Goal: Transaction & Acquisition: Book appointment/travel/reservation

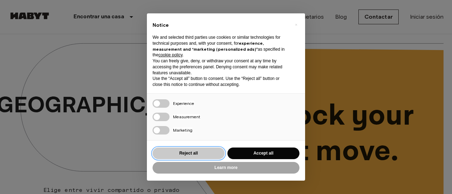
click at [194, 152] on button "Reject all" at bounding box center [188, 154] width 72 height 12
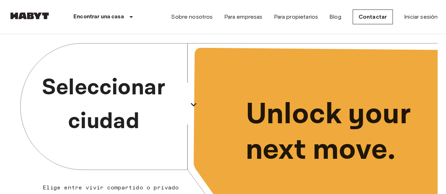
click at [144, 107] on p "Seleccionar ciudad" at bounding box center [104, 105] width 163 height 68
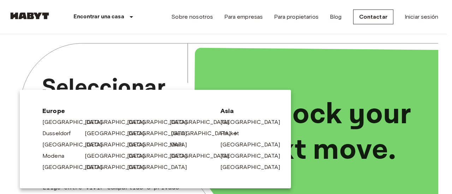
click at [190, 136] on link "[GEOGRAPHIC_DATA]" at bounding box center [204, 133] width 67 height 8
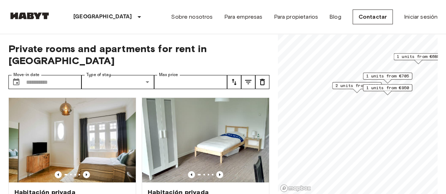
click at [351, 83] on span "2 units from €910" at bounding box center [357, 86] width 43 height 6
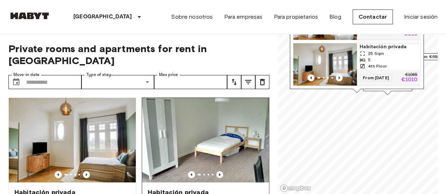
click at [216, 171] on icon "Previous image" at bounding box center [219, 174] width 7 height 7
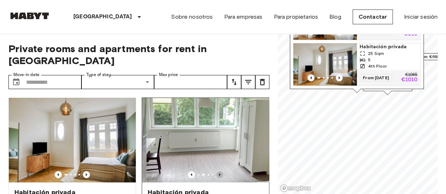
click at [216, 171] on icon "Previous image" at bounding box center [219, 174] width 7 height 7
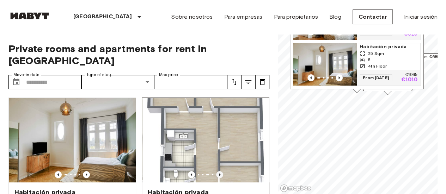
click at [216, 171] on icon "Previous image" at bounding box center [219, 174] width 7 height 7
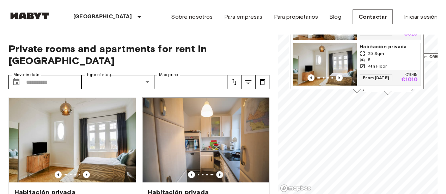
click at [216, 171] on icon "Previous image" at bounding box center [219, 174] width 7 height 7
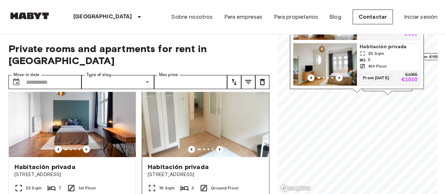
scroll to position [176, 0]
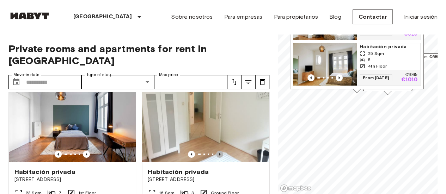
click at [216, 151] on icon "Previous image" at bounding box center [219, 154] width 7 height 7
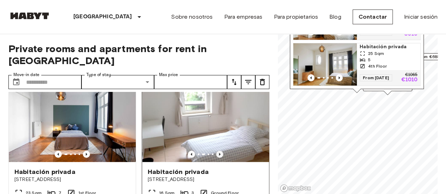
click at [216, 151] on icon "Previous image" at bounding box center [219, 154] width 7 height 7
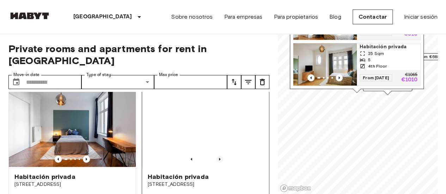
scroll to position [0, 0]
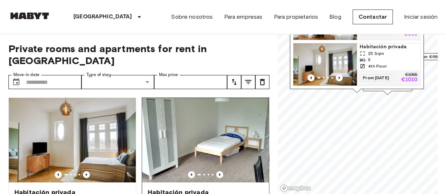
click at [206, 143] on img at bounding box center [205, 140] width 127 height 85
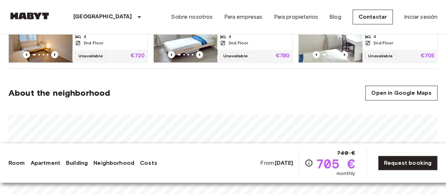
scroll to position [388, 0]
